Goal: Transaction & Acquisition: Purchase product/service

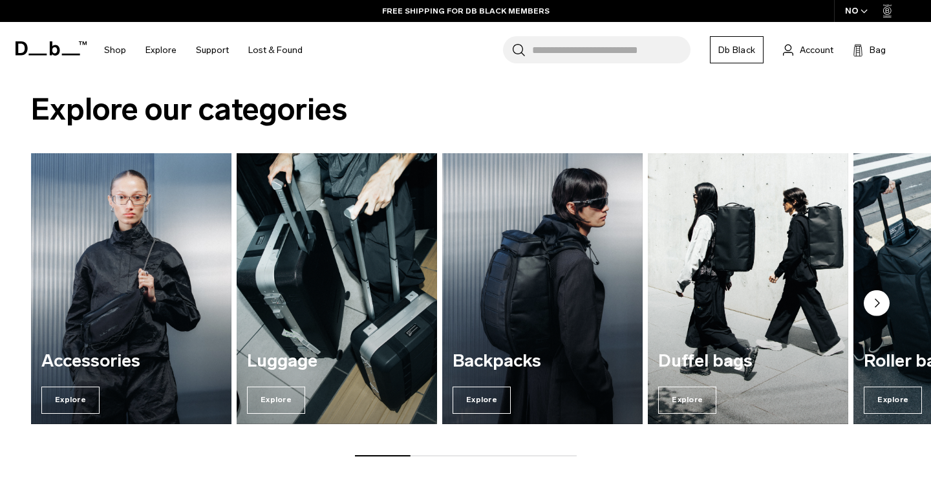
scroll to position [917, 0]
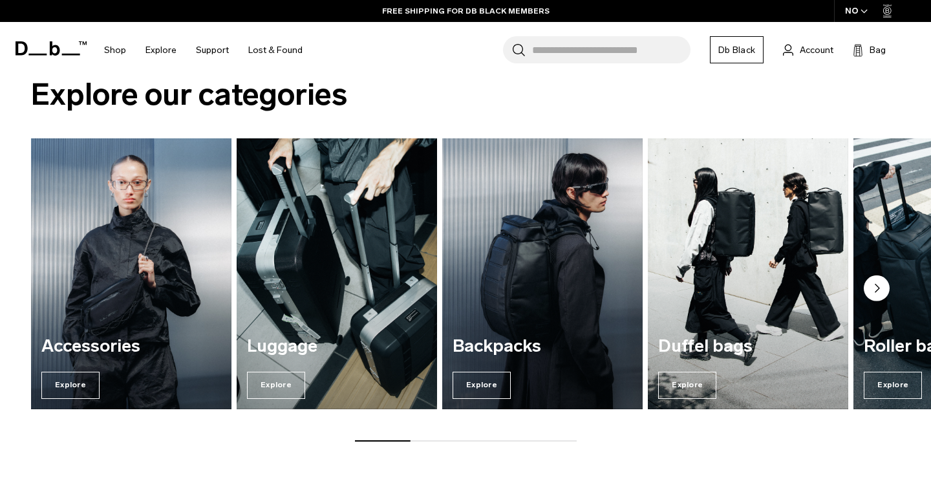
click at [875, 292] on icon "Next slide" at bounding box center [877, 288] width 4 height 8
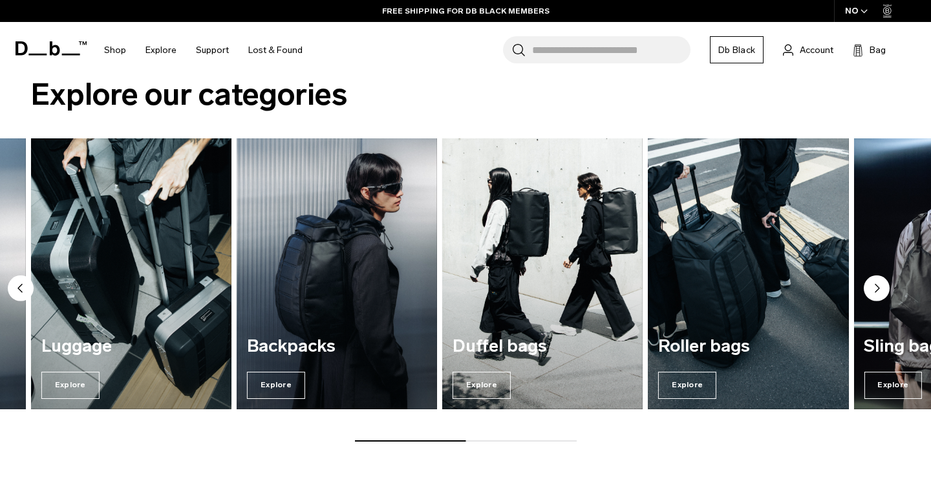
click at [875, 292] on icon "Next slide" at bounding box center [877, 288] width 4 height 8
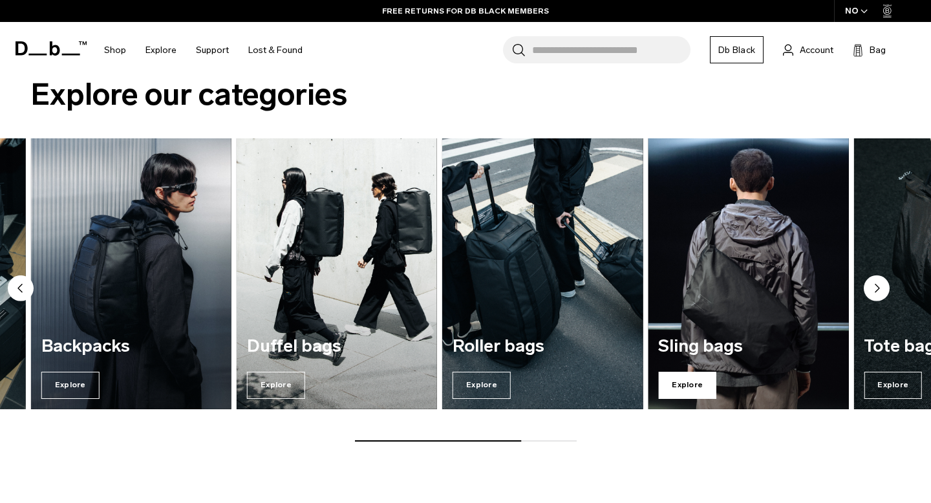
click at [681, 385] on span "Explore" at bounding box center [687, 385] width 58 height 27
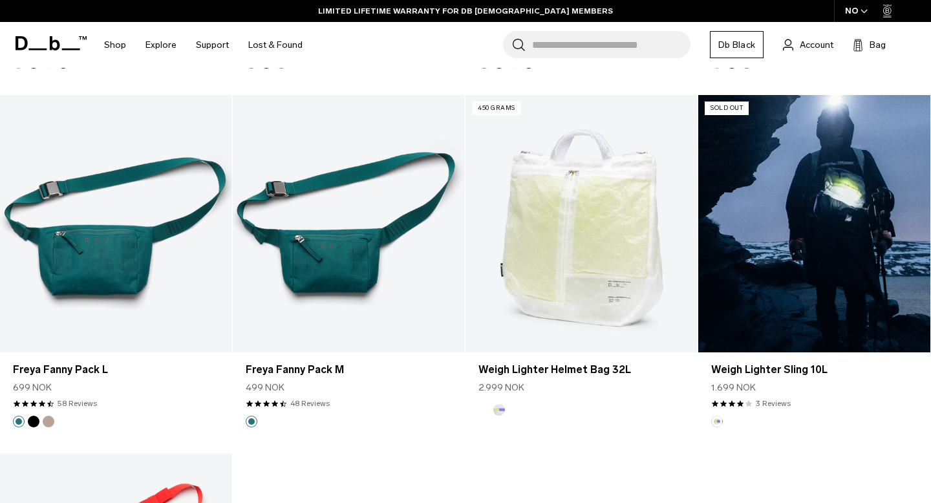
scroll to position [2384, 0]
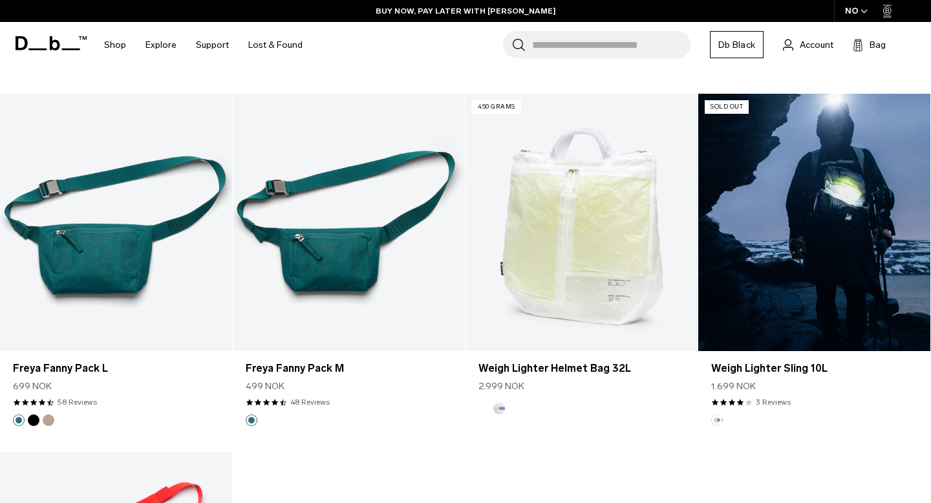
click at [822, 218] on link "Weigh Lighter Sling 10L" at bounding box center [814, 223] width 232 height 258
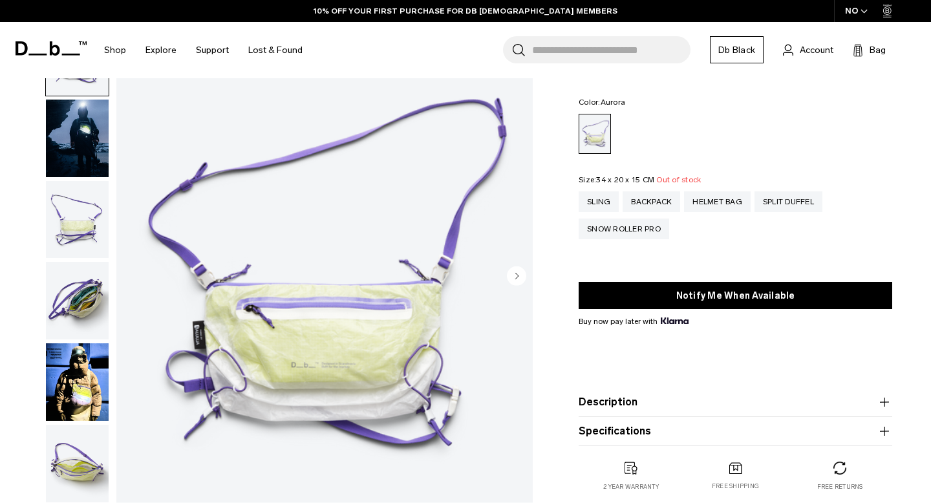
click at [515, 277] on circle "Next slide" at bounding box center [516, 275] width 19 height 19
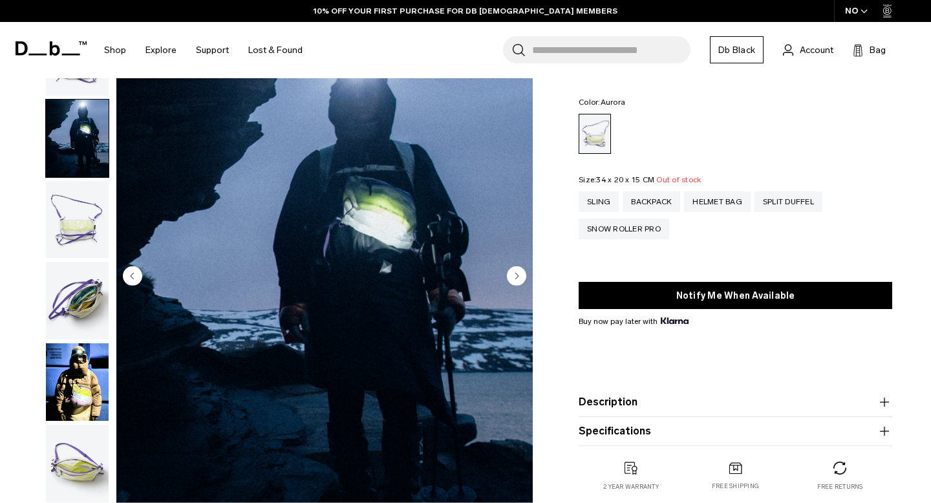
click at [515, 277] on circle "Next slide" at bounding box center [516, 275] width 19 height 19
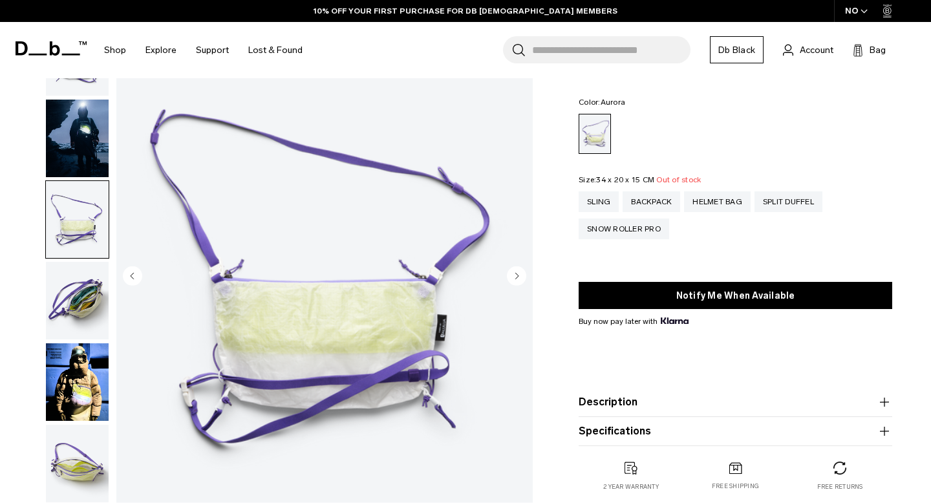
click at [522, 277] on circle "Next slide" at bounding box center [516, 275] width 19 height 19
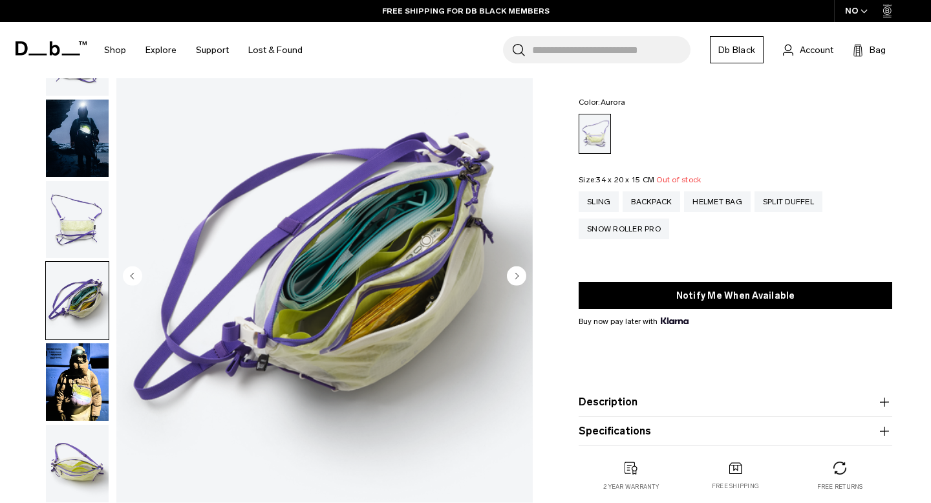
click at [522, 277] on circle "Next slide" at bounding box center [516, 275] width 19 height 19
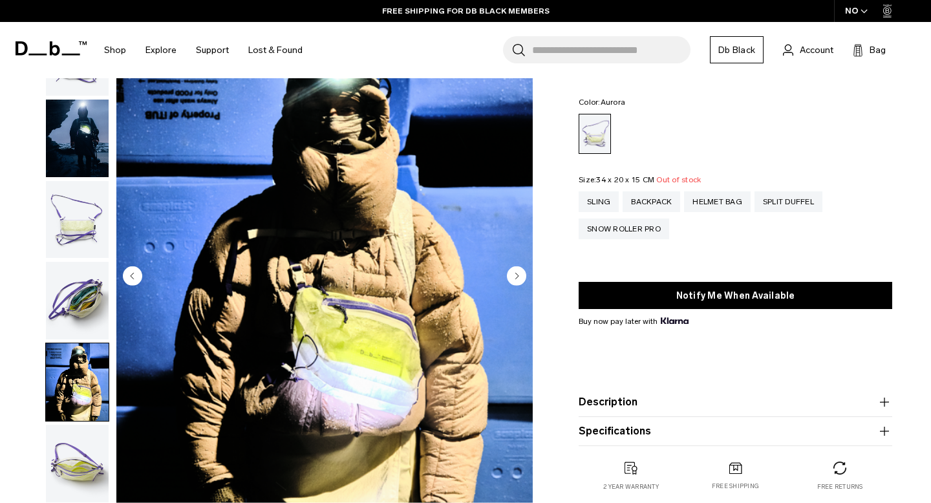
click at [522, 277] on circle "Next slide" at bounding box center [516, 275] width 19 height 19
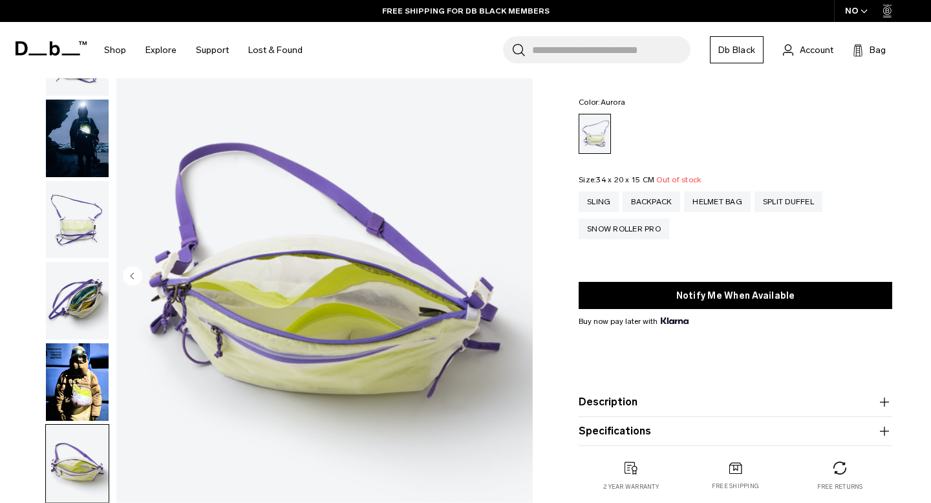
click at [522, 277] on img "6 / 6" at bounding box center [324, 277] width 416 height 520
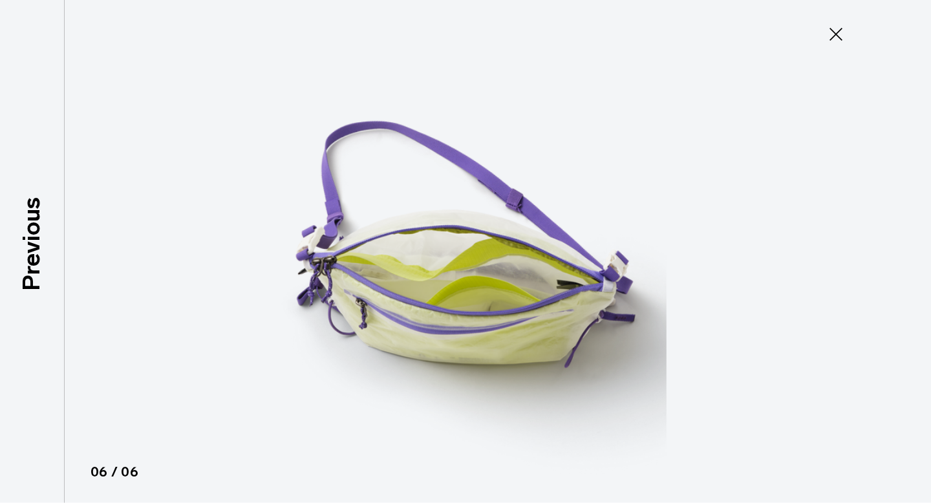
click at [522, 277] on img at bounding box center [466, 251] width 582 height 503
click at [830, 29] on icon at bounding box center [836, 34] width 21 height 21
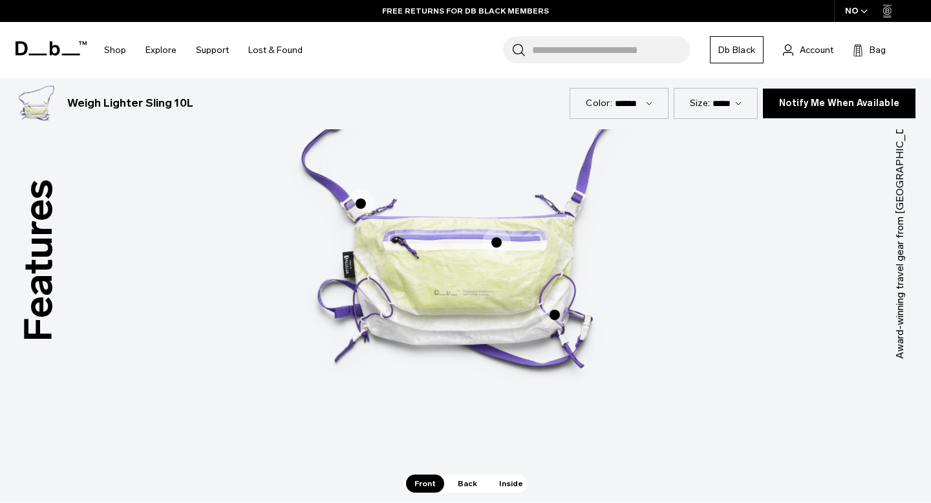
scroll to position [769, 0]
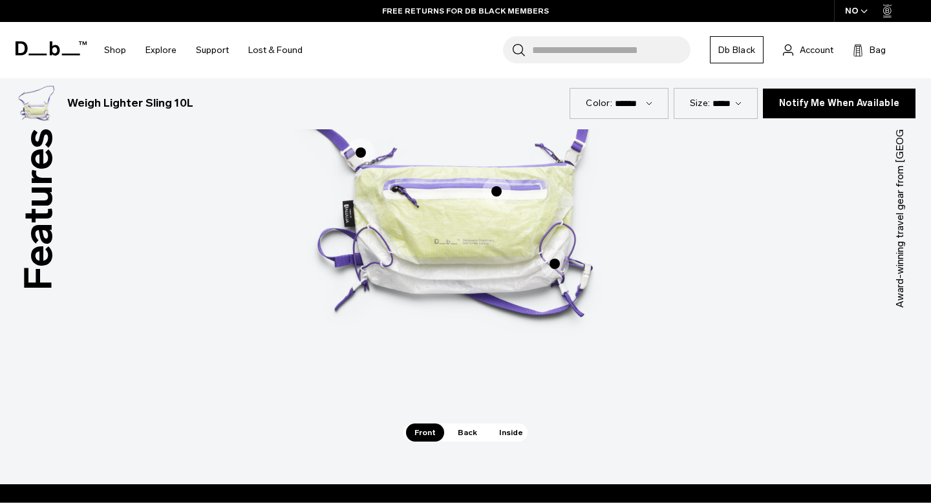
click at [468, 439] on span "Back" at bounding box center [467, 432] width 36 height 18
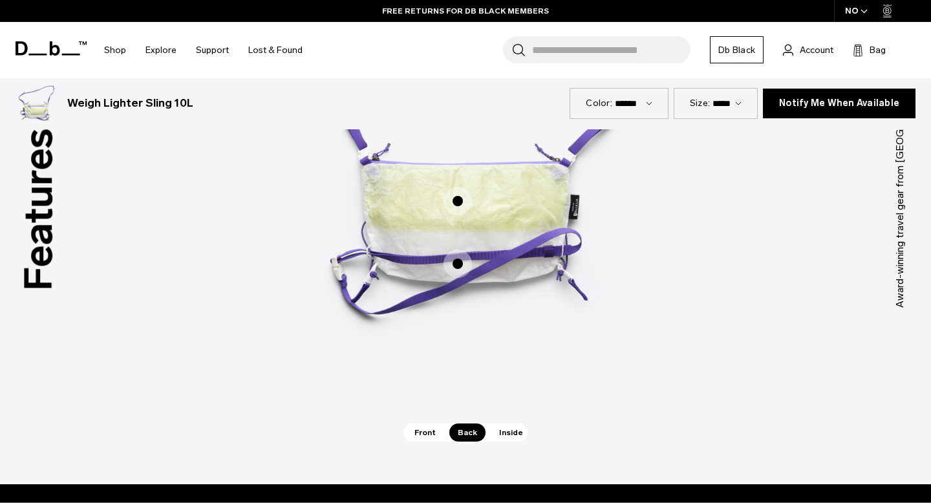
click at [497, 433] on span "Inside" at bounding box center [511, 432] width 41 height 18
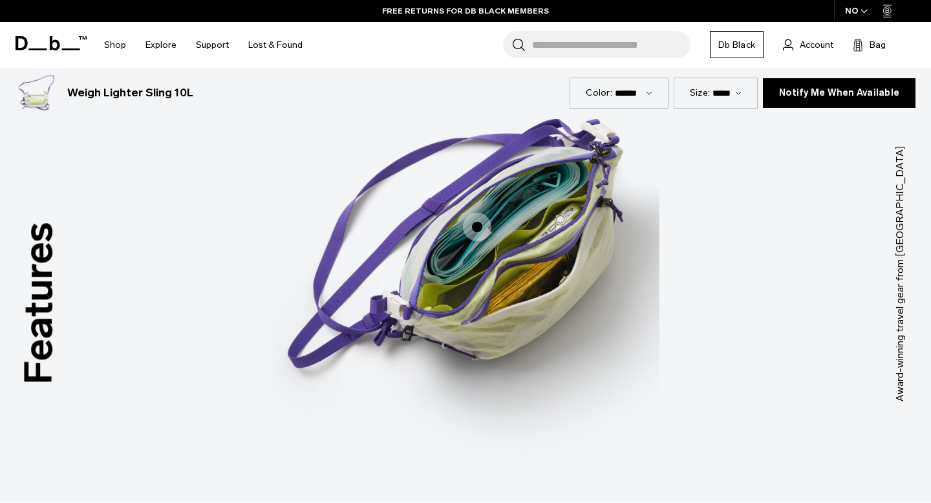
scroll to position [674, 0]
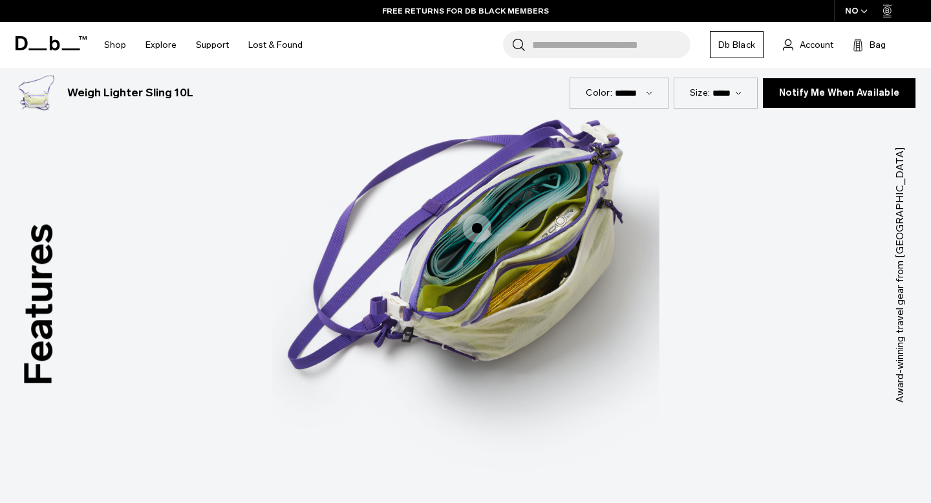
click at [484, 228] on span "3 / 3" at bounding box center [477, 228] width 28 height 28
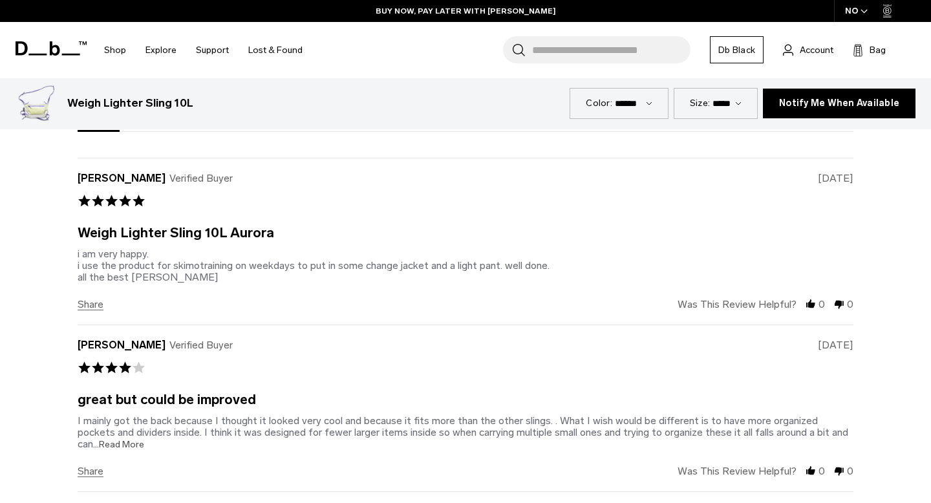
scroll to position [2210, 0]
